Goal: Task Accomplishment & Management: Use online tool/utility

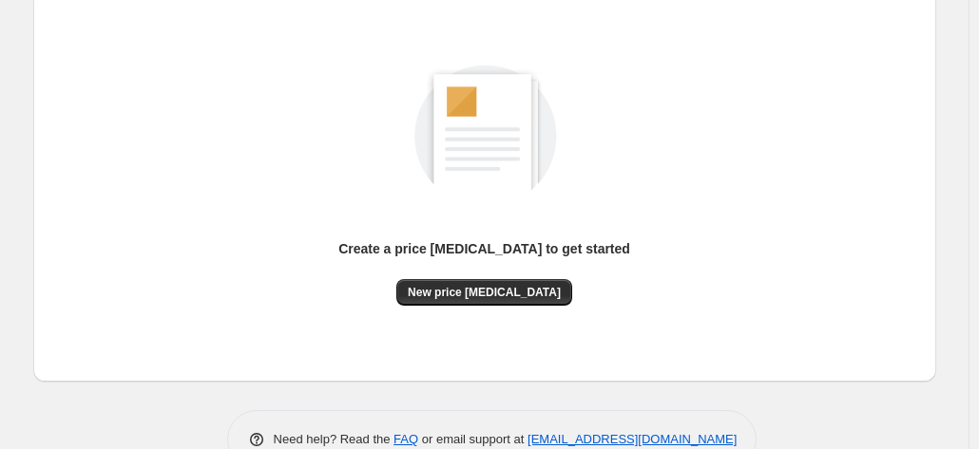
scroll to position [261, 0]
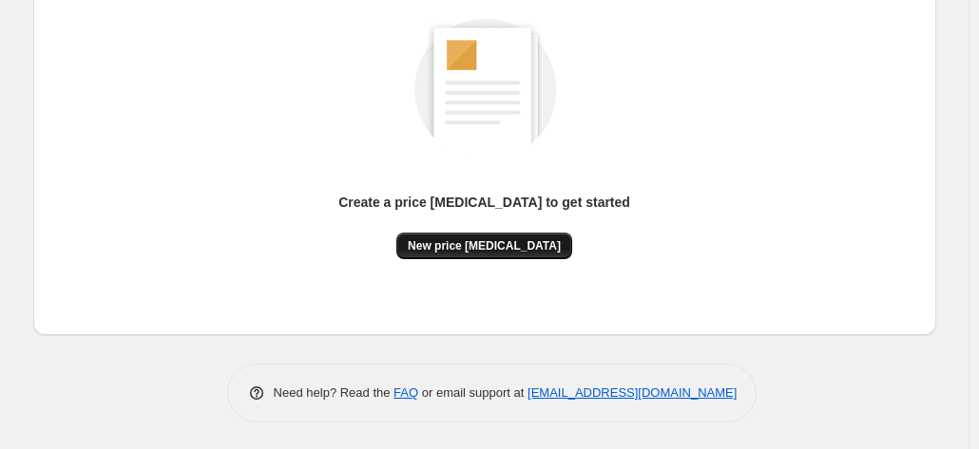
click at [511, 240] on span "New price [MEDICAL_DATA]" at bounding box center [484, 245] width 153 height 15
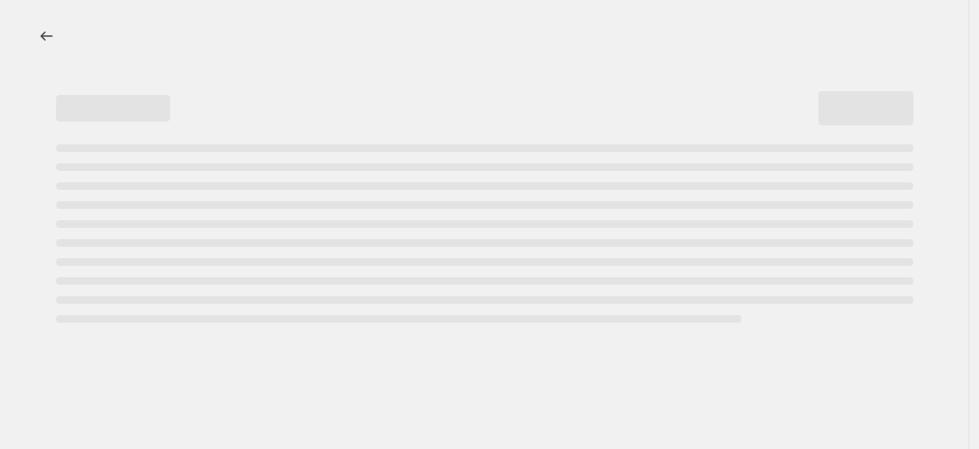
select select "percentage"
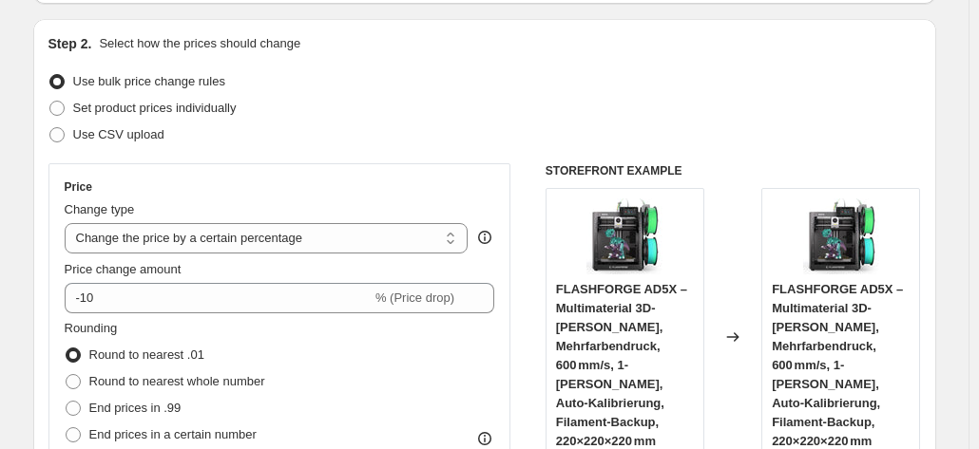
scroll to position [190, 0]
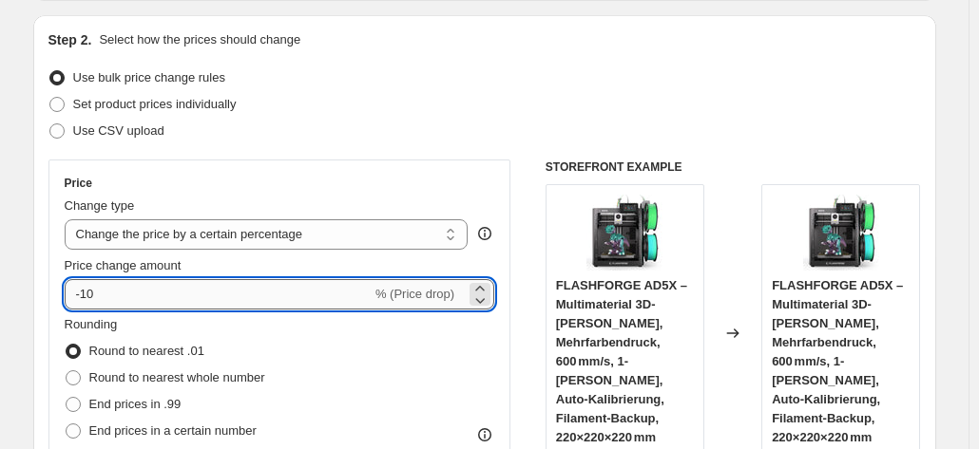
click at [241, 295] on input "-10" at bounding box center [218, 294] width 307 height 30
type input "-1"
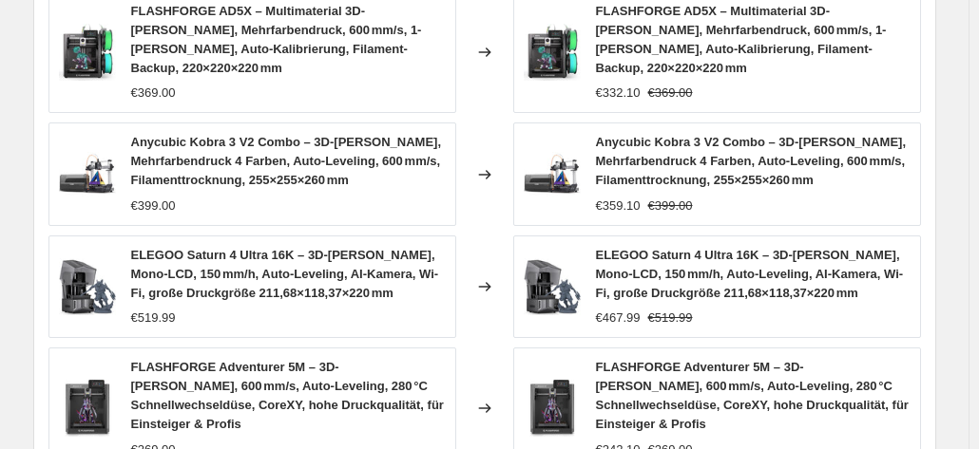
scroll to position [1520, 0]
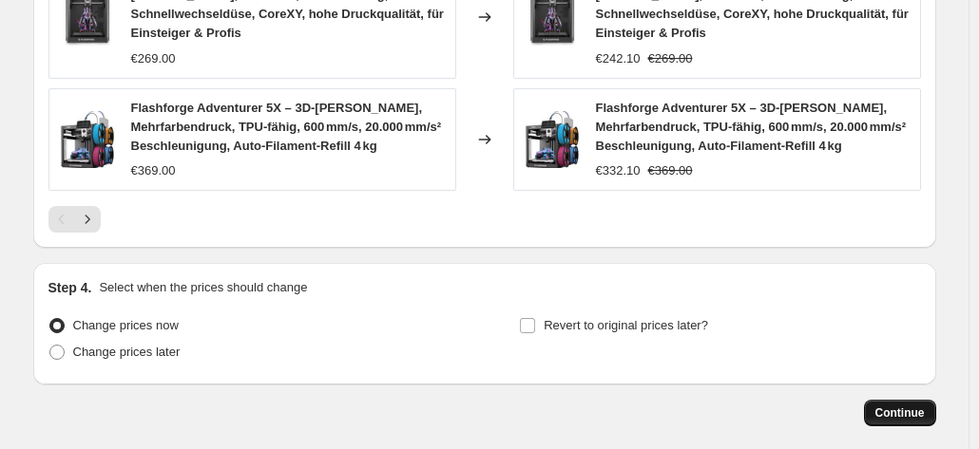
type input "-35"
click at [885, 406] on span "Continue" at bounding box center [899, 413] width 49 height 15
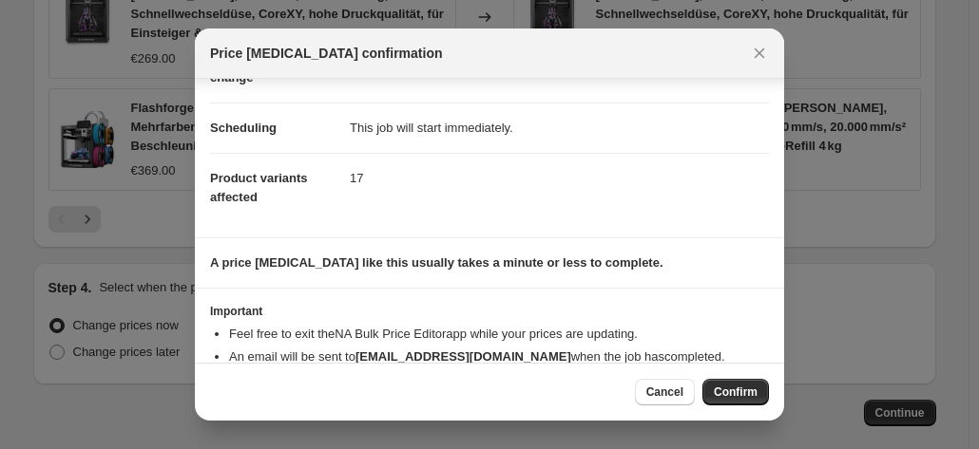
scroll to position [173, 0]
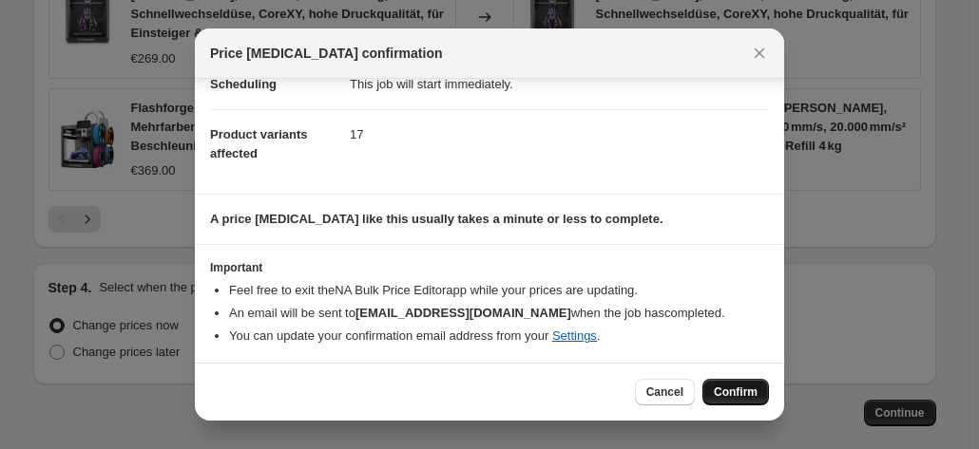
click at [730, 387] on span "Confirm" at bounding box center [735, 392] width 44 height 15
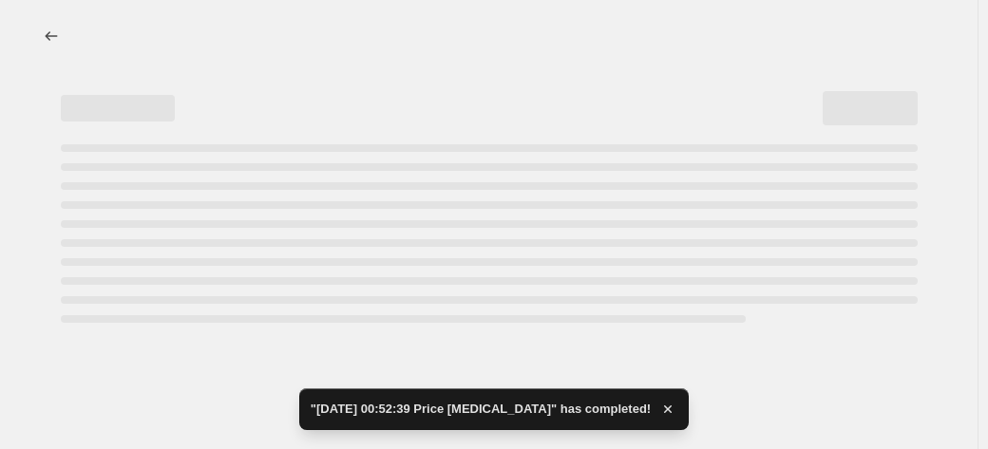
select select "percentage"
